Goal: Task Accomplishment & Management: Manage account settings

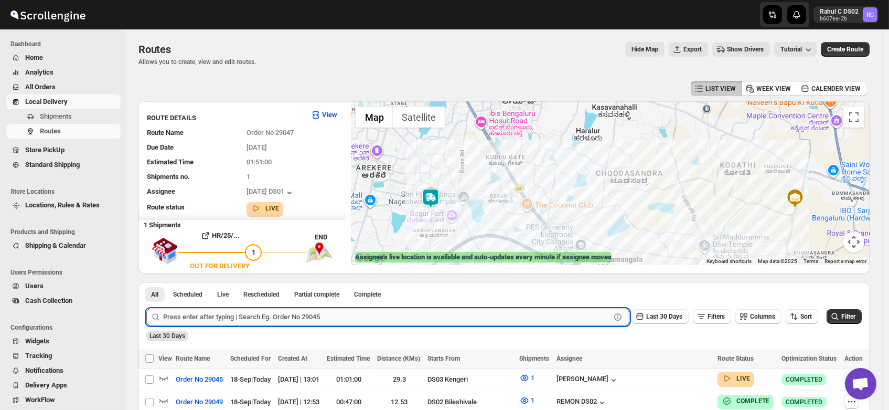
click at [221, 314] on input "text" at bounding box center [386, 316] width 447 height 17
type input "28977"
click at [146, 282] on button "Submit" at bounding box center [161, 287] width 30 height 11
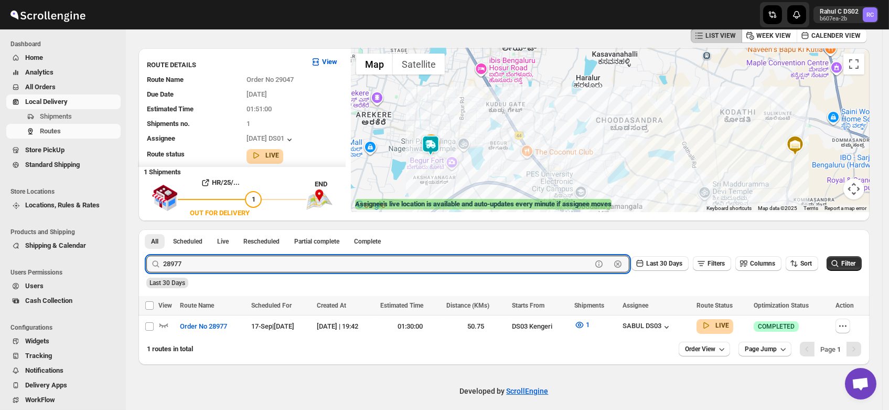
scroll to position [59, 0]
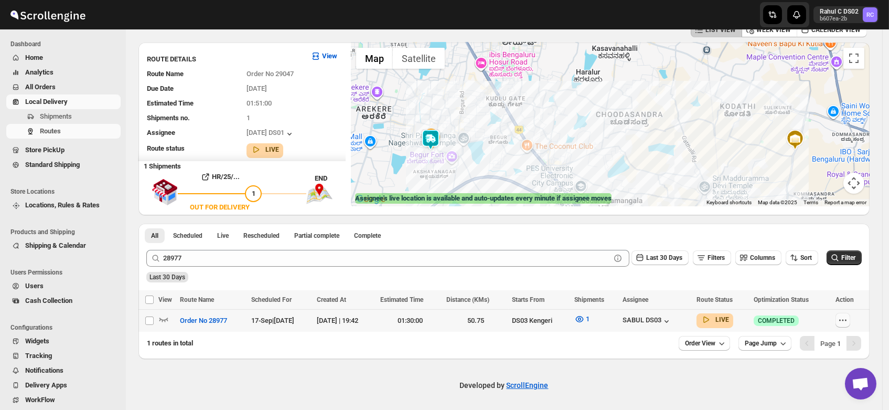
click at [848, 320] on icon "button" at bounding box center [842, 320] width 10 height 10
checkbox input "true"
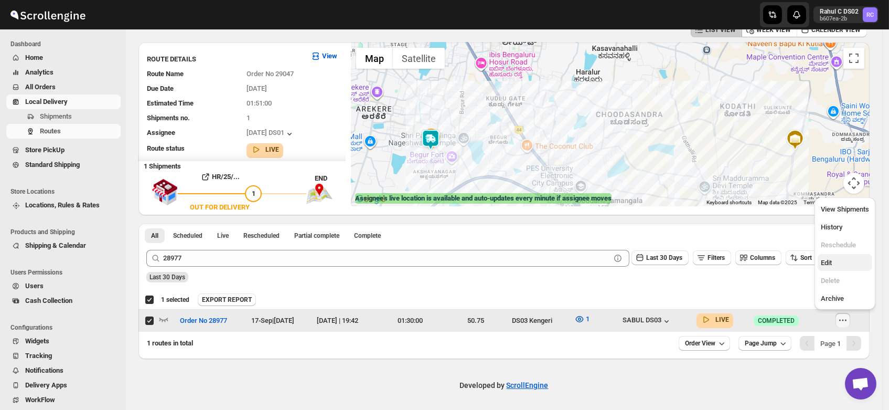
click at [835, 262] on span "Edit" at bounding box center [845, 262] width 48 height 10
checkbox input "false"
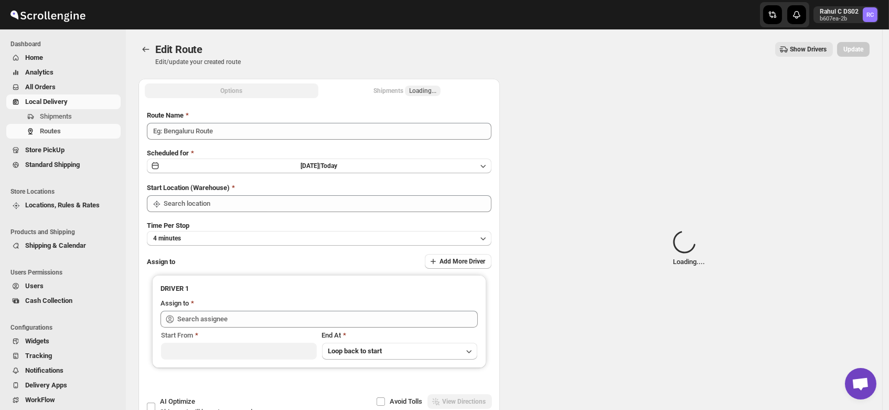
type input "Order No 28977"
type input "DS03 Kengeri"
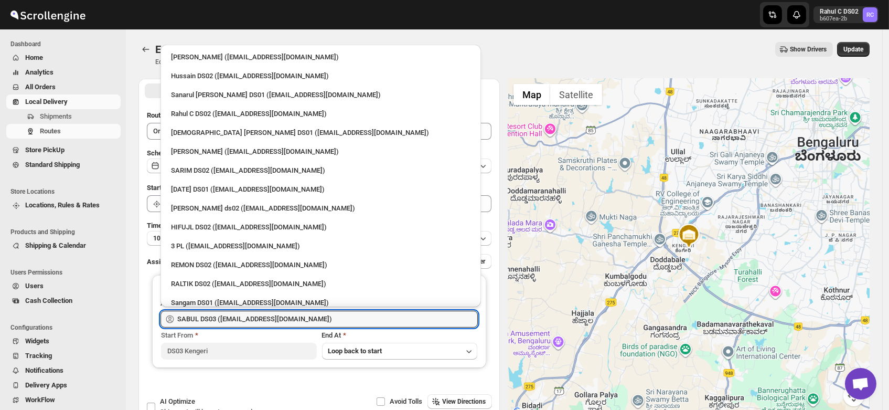
drag, startPoint x: 327, startPoint y: 314, endPoint x: 13, endPoint y: 346, distance: 315.7
click at [13, 346] on div "Skip to content Rahul C DS02 b607ea-2b RC Dashboard Home Analytics All Orders L…" at bounding box center [444, 239] width 889 height 479
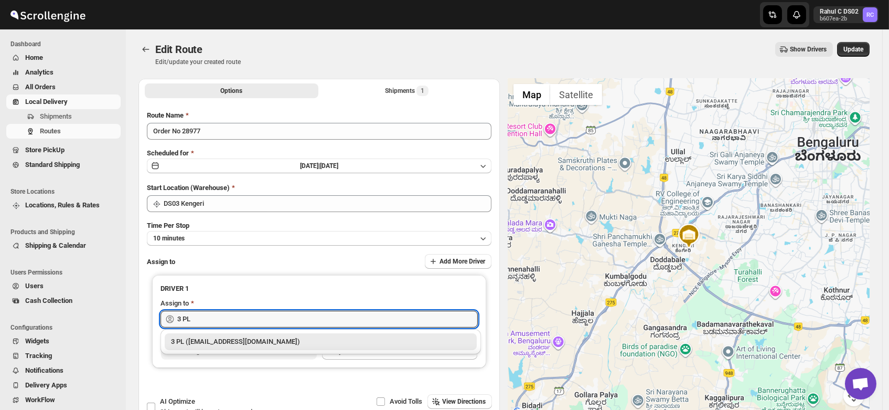
click at [217, 347] on div "3 PL ([EMAIL_ADDRESS][DOMAIN_NAME])" at bounding box center [321, 341] width 312 height 17
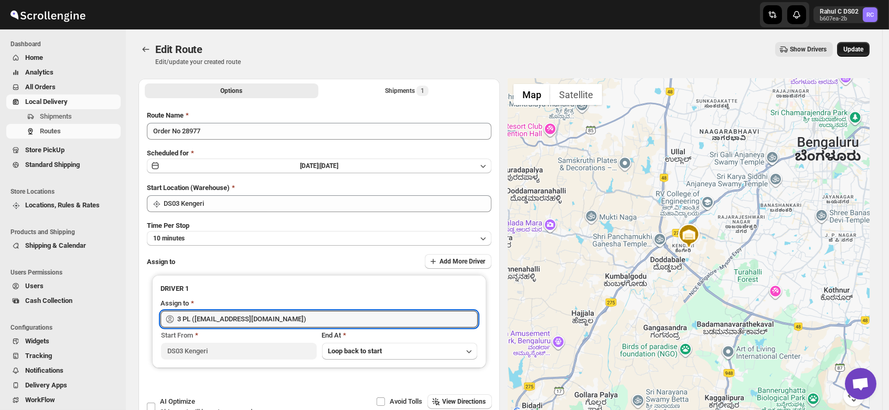
type input "3 PL ([EMAIL_ADDRESS][DOMAIN_NAME])"
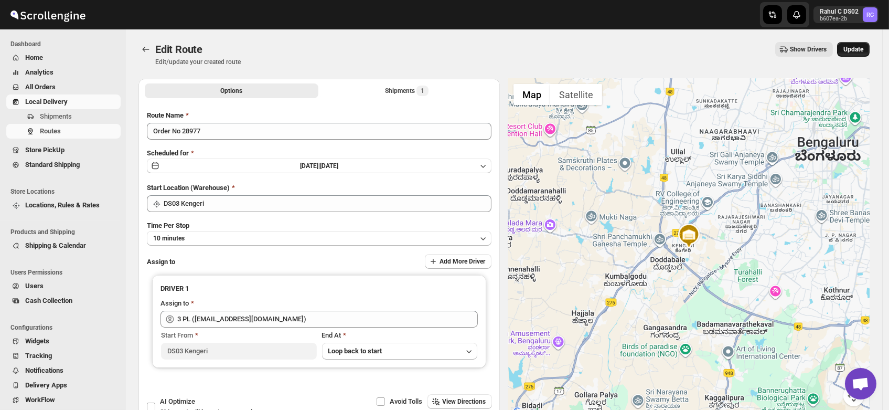
click at [864, 45] on button "Update" at bounding box center [853, 49] width 33 height 15
